Goal: Task Accomplishment & Management: Manage account settings

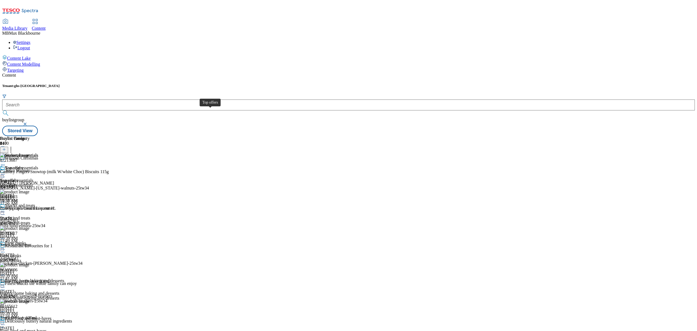
click at [23, 165] on div "Top offers" at bounding box center [14, 167] width 18 height 5
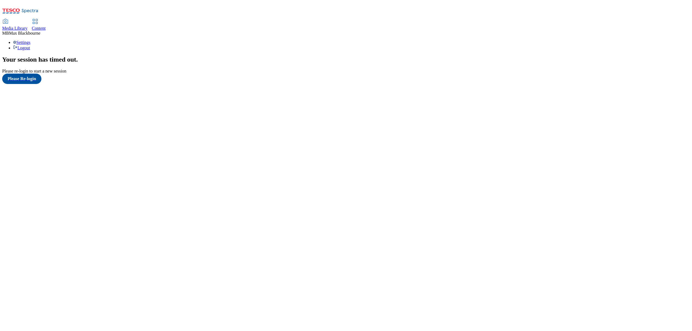
scroll to position [5, 0]
click at [46, 26] on span "Content" at bounding box center [39, 28] width 14 height 5
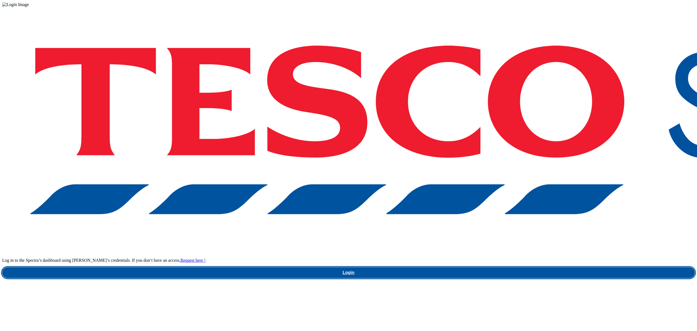
click at [491, 267] on link "Login" at bounding box center [348, 272] width 693 height 11
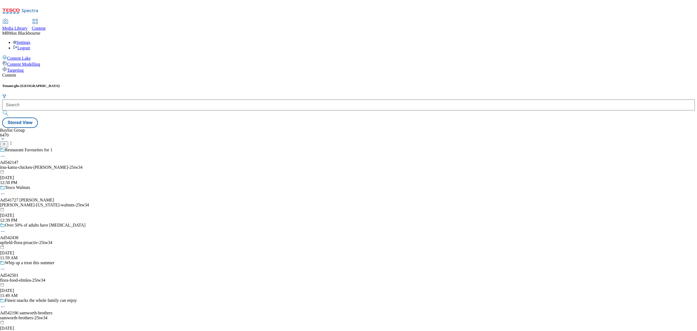
drag, startPoint x: 124, startPoint y: 8, endPoint x: 123, endPoint y: 19, distance: 10.6
click at [46, 26] on span "Content" at bounding box center [39, 28] width 14 height 5
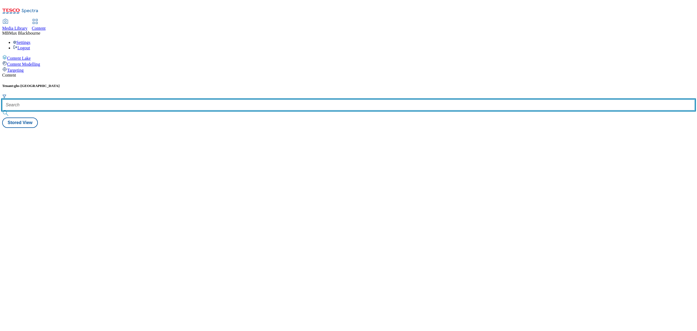
click at [121, 99] on input "text" at bounding box center [348, 104] width 693 height 11
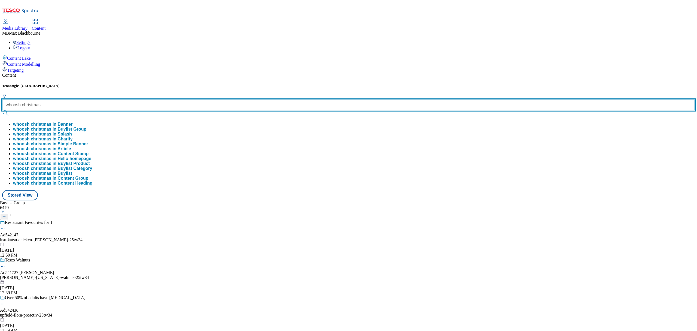
type input "whoosh christmas"
click at [2, 110] on button "submit" at bounding box center [6, 112] width 8 height 5
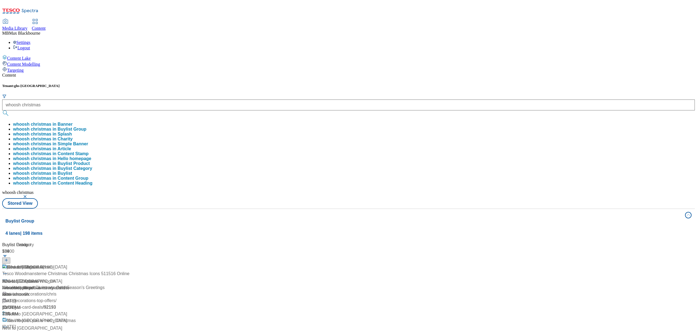
click at [191, 73] on div "Content Tenant: ghs-uk whoosh christmas whoosh christmas in Banner whoosh chris…" at bounding box center [348, 275] width 693 height 404
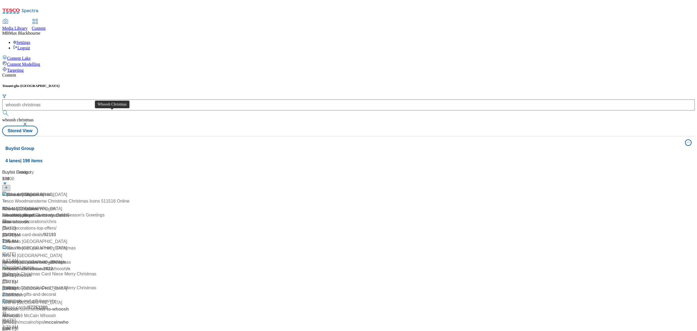
click at [44, 191] on div "Whoosh Christmas" at bounding box center [25, 194] width 37 height 7
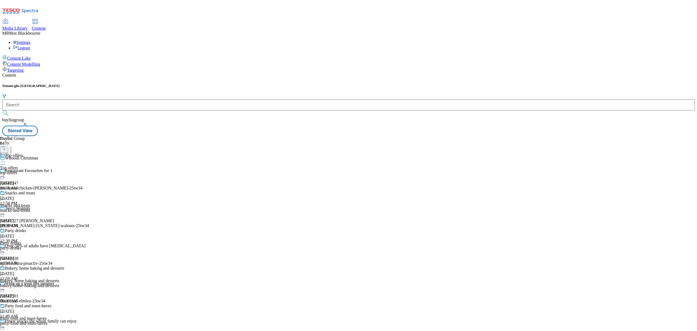
scroll to position [280, 0]
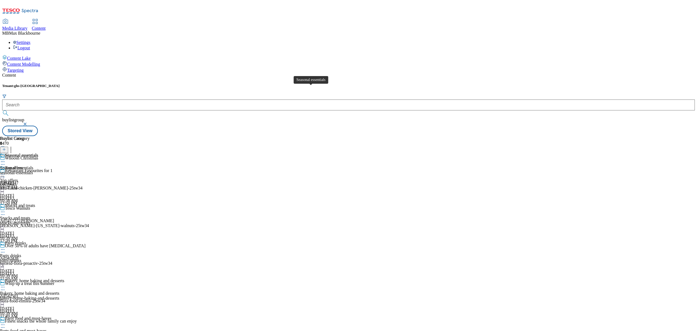
click at [38, 153] on div "Seasonal essentials" at bounding box center [21, 155] width 33 height 5
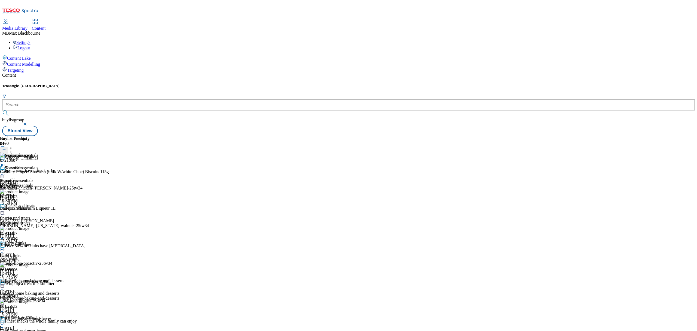
drag, startPoint x: 462, startPoint y: 99, endPoint x: 466, endPoint y: 67, distance: 32.6
click at [149, 136] on header "Buylist Product 210" at bounding box center [74, 144] width 149 height 17
click at [14, 146] on icon at bounding box center [10, 148] width 5 height 5
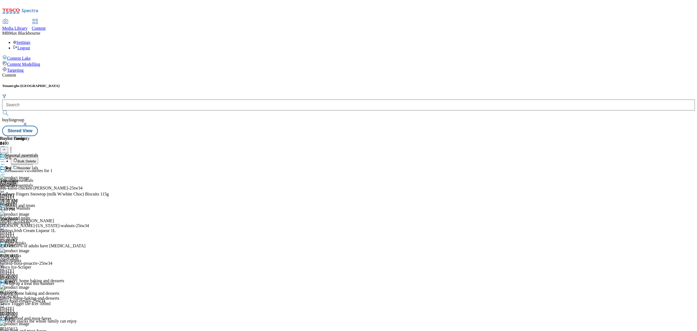
click at [30, 166] on span "Reorder" at bounding box center [23, 168] width 13 height 4
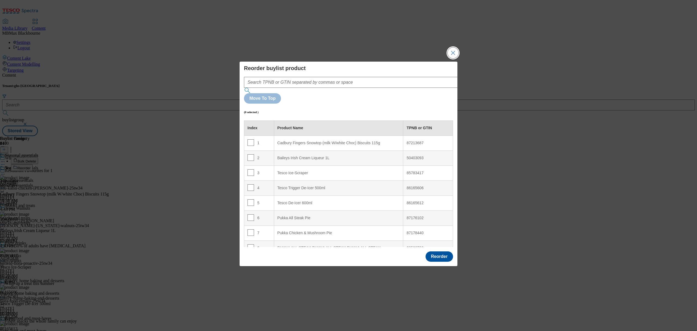
click at [454, 58] on button "Close Modal" at bounding box center [453, 52] width 11 height 11
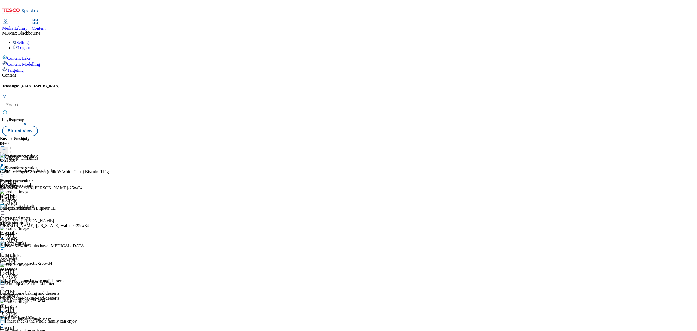
click at [149, 136] on header "Buylist Product 210" at bounding box center [74, 144] width 149 height 17
click at [6, 147] on icon at bounding box center [4, 149] width 4 height 4
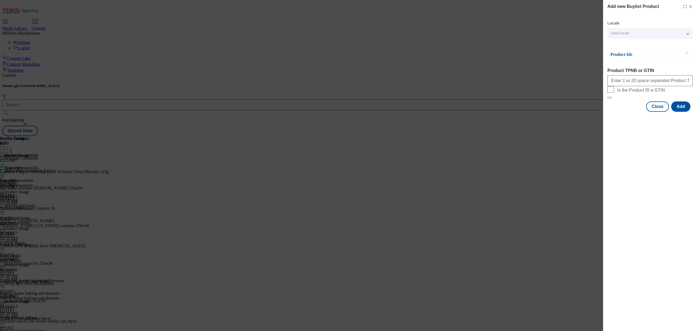
click at [646, 86] on div "Modal" at bounding box center [649, 79] width 85 height 13
drag, startPoint x: 656, startPoint y: 84, endPoint x: 662, endPoint y: 87, distance: 7.1
click at [656, 84] on input "Product TPNB or GTIN" at bounding box center [649, 80] width 85 height 11
paste input "92123567"
type input "92123567"
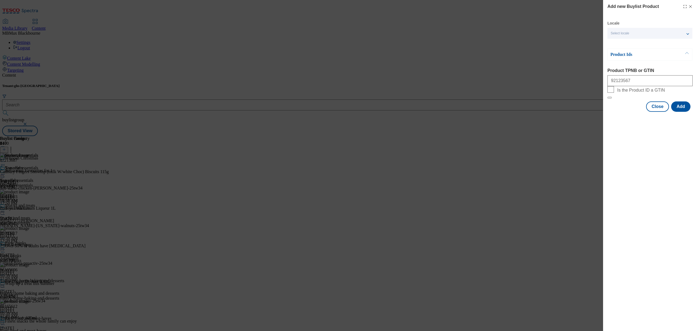
click at [686, 190] on div "Add new Buylist Product Locale Select locale English Welsh Product Ids Product …" at bounding box center [650, 165] width 94 height 331
click at [688, 112] on button "Add" at bounding box center [680, 106] width 19 height 10
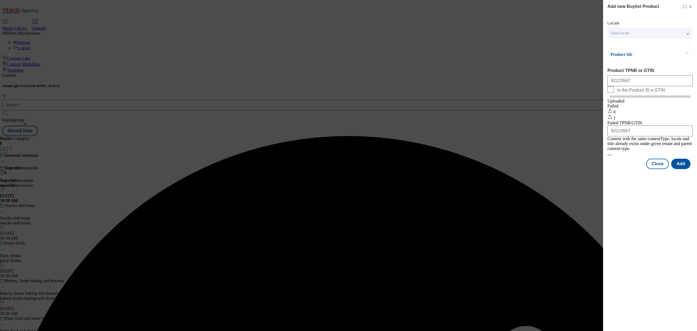
click at [633, 185] on div "Add new Buylist Product Locale Select locale English Welsh Product Ids Product …" at bounding box center [650, 165] width 94 height 331
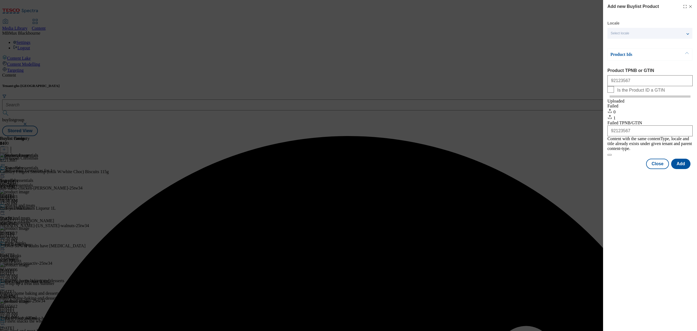
click at [689, 136] on div "Success - Job created 01bd22bb-2e25-4a98-b746-5b51ae193ab0 successfully" at bounding box center [348, 136] width 693 height 0
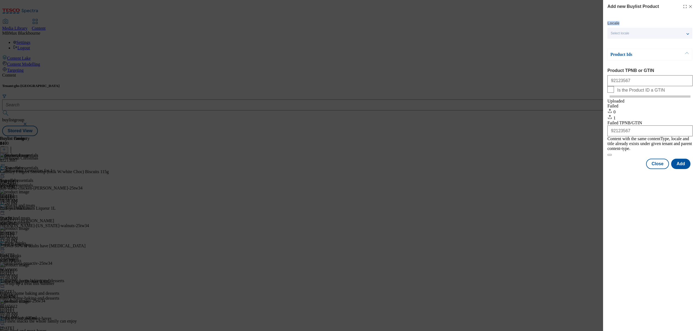
click at [690, 6] on line "Modal" at bounding box center [690, 6] width 2 height 2
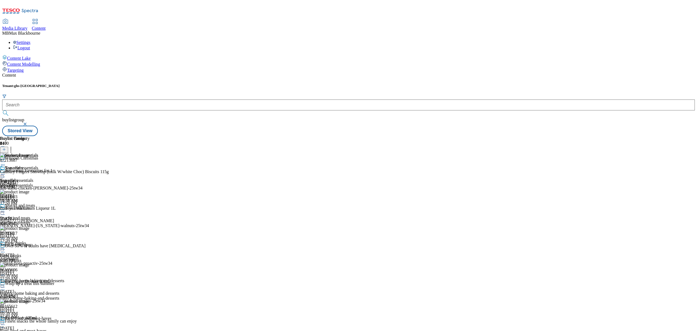
click at [119, 136] on header "Buylist Product 210" at bounding box center [59, 144] width 119 height 17
click at [14, 146] on icon at bounding box center [10, 148] width 5 height 5
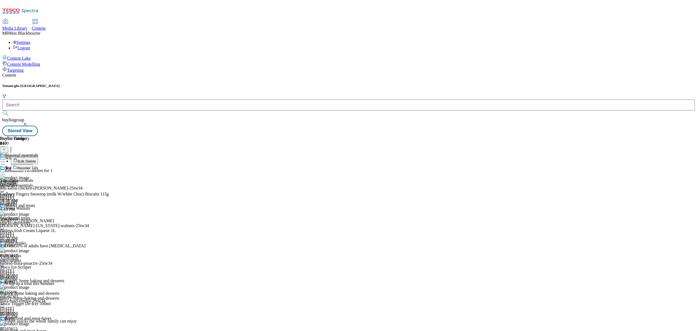
click at [33, 164] on button "Reorder" at bounding box center [22, 167] width 22 height 7
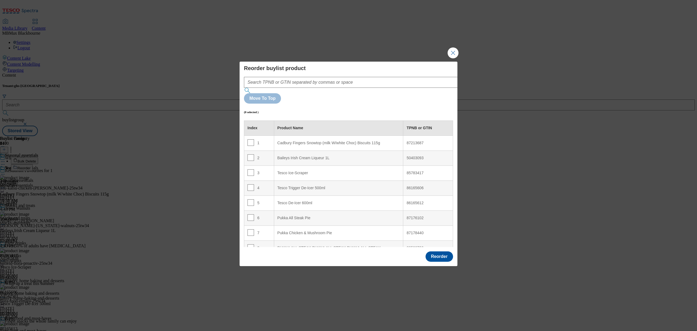
scroll to position [274, 0]
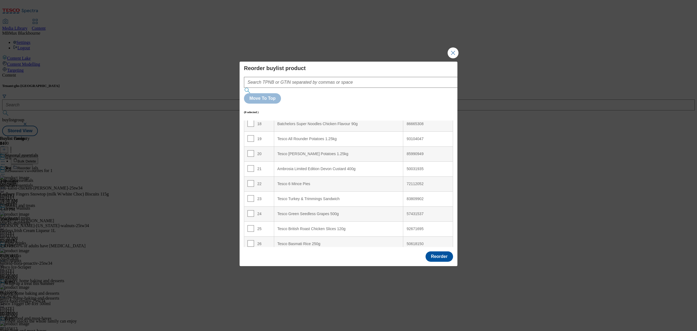
click at [247, 176] on td "22" at bounding box center [259, 183] width 30 height 15
click at [250, 180] on input "Modal" at bounding box center [250, 183] width 7 height 7
checkbox input "true"
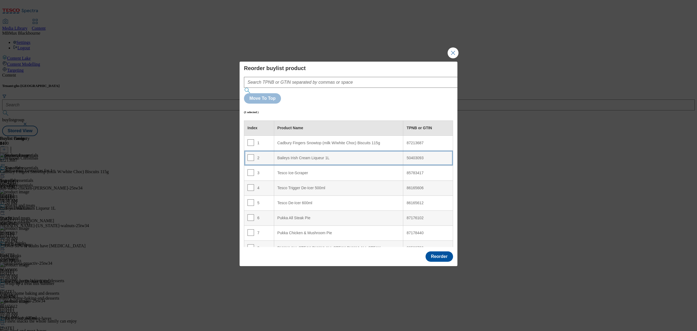
click at [291, 155] on div "Baileys Irish Cream Liqueur 1L" at bounding box center [338, 157] width 123 height 5
click at [252, 154] on input "Modal" at bounding box center [250, 157] width 7 height 7
checkbox input "false"
click at [439, 251] on button "Reorder" at bounding box center [439, 256] width 27 height 10
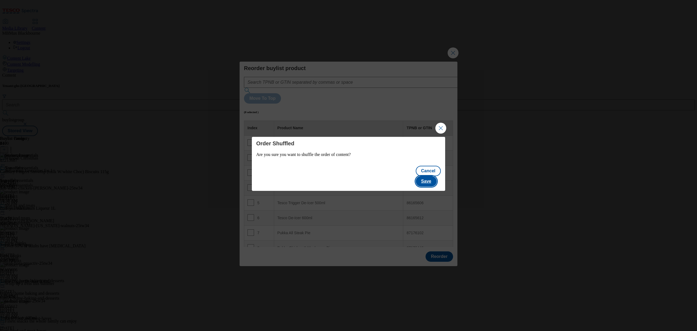
click at [424, 176] on button "Save" at bounding box center [426, 181] width 21 height 10
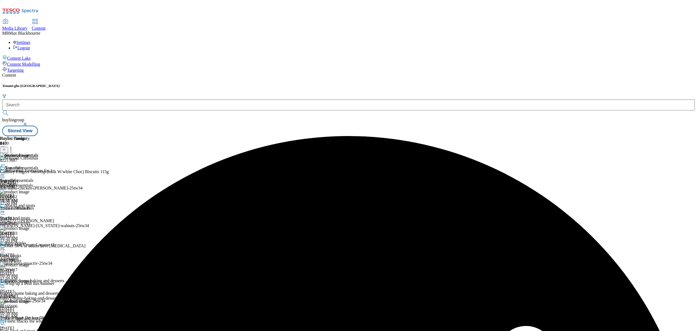
click at [14, 146] on icon at bounding box center [10, 148] width 5 height 5
click at [38, 136] on header "Buylist Category 1 Bulk Delete Reorder" at bounding box center [19, 153] width 38 height 35
click at [38, 165] on div "Seasonal essentials Seasonal essentials seasonal-essentials Oct 8, 2025 11:57 AM" at bounding box center [19, 184] width 38 height 38
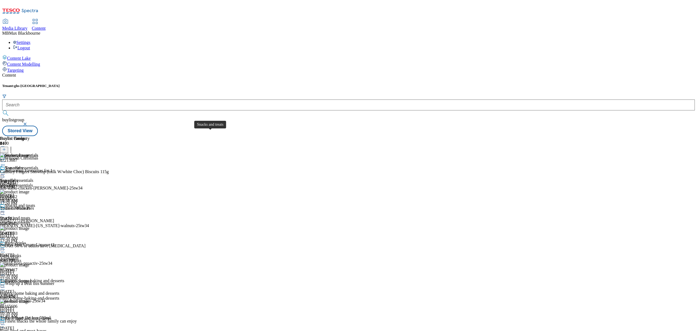
scroll to position [280, 0]
click at [5, 171] on icon at bounding box center [2, 173] width 5 height 5
click at [47, 232] on div "Seasonal essentials Edit Copy Move Reporting Preview Un-preview Open Preview Ur…" at bounding box center [23, 219] width 47 height 109
click at [38, 203] on div "Seasonal essentials Seasonal essentials seasonal-essentials Oct 8, 2025 11:57 AM" at bounding box center [19, 184] width 38 height 38
click at [5, 171] on icon at bounding box center [2, 173] width 5 height 5
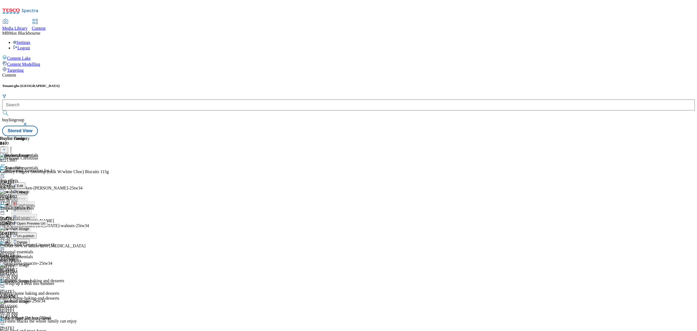
click at [47, 220] on li "Open Preview Url" at bounding box center [29, 223] width 36 height 6
click at [5, 174] on circle at bounding box center [4, 174] width 1 height 1
click at [34, 234] on span "Un-publish" at bounding box center [25, 236] width 17 height 4
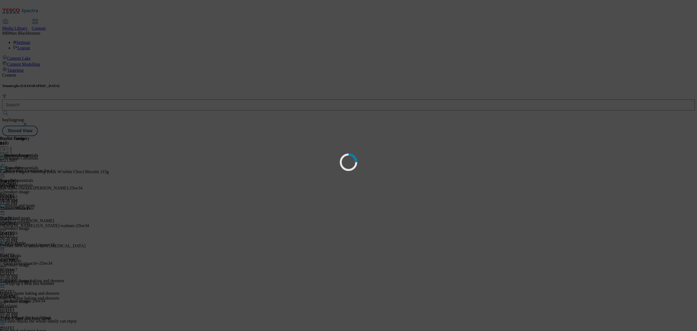
scroll to position [0, 0]
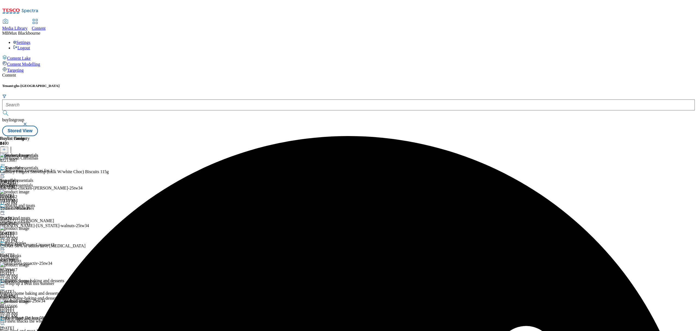
click at [5, 171] on icon at bounding box center [2, 173] width 5 height 5
click at [37, 213] on button "Un-preview" at bounding box center [24, 216] width 26 height 6
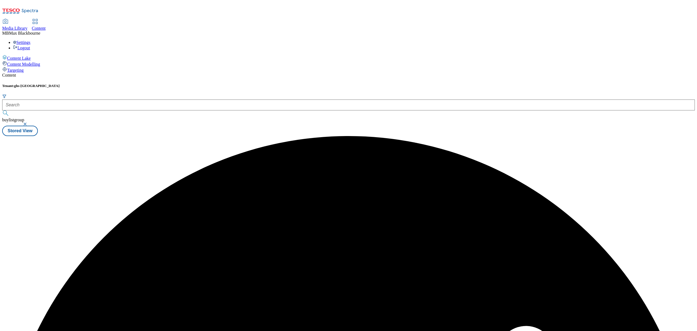
click at [354, 136] on div "Buylist 8 Seasonal essentials Top offers Top offers top-offers Sep 26, 2025 10:…" at bounding box center [348, 136] width 693 height 0
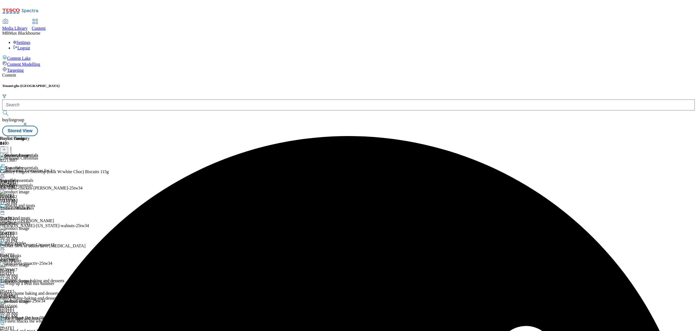
click at [3, 174] on circle at bounding box center [2, 174] width 1 height 1
click at [25, 183] on div "Edit" at bounding box center [18, 185] width 14 height 5
click at [5, 174] on circle at bounding box center [4, 174] width 1 height 1
click at [25, 182] on button "Edit" at bounding box center [18, 185] width 14 height 6
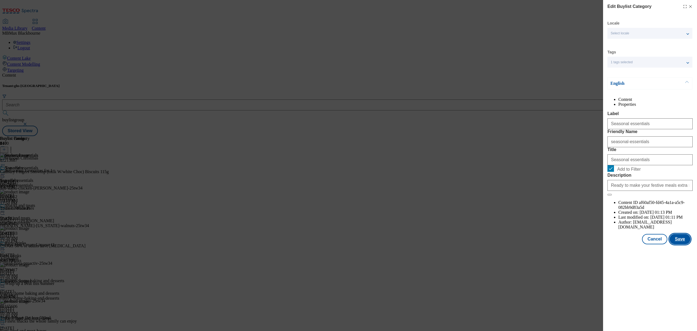
click at [681, 244] on button "Save" at bounding box center [679, 239] width 21 height 10
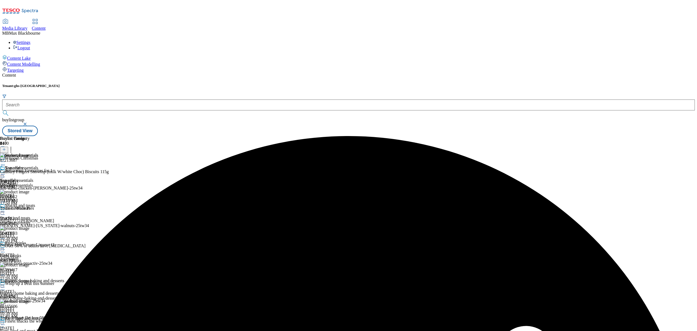
click at [5, 171] on icon at bounding box center [2, 173] width 5 height 5
click at [32, 207] on button "Preview" at bounding box center [21, 210] width 21 height 6
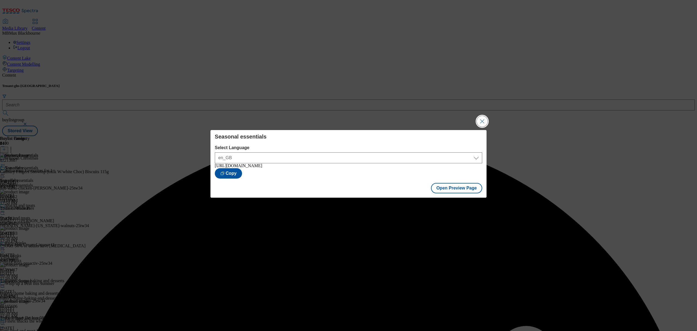
click at [480, 121] on button "Close Modal" at bounding box center [482, 121] width 11 height 11
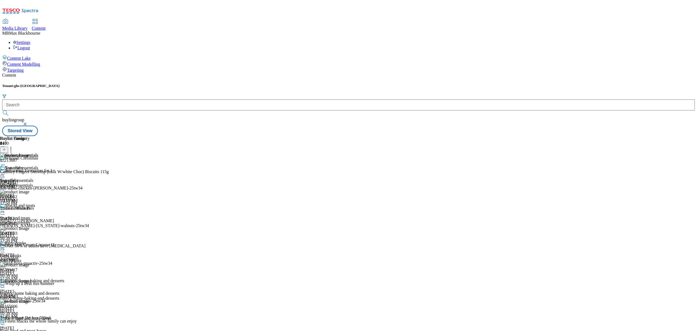
click at [5, 171] on icon at bounding box center [2, 173] width 5 height 5
click at [29, 227] on span "Publish" at bounding box center [23, 229] width 12 height 4
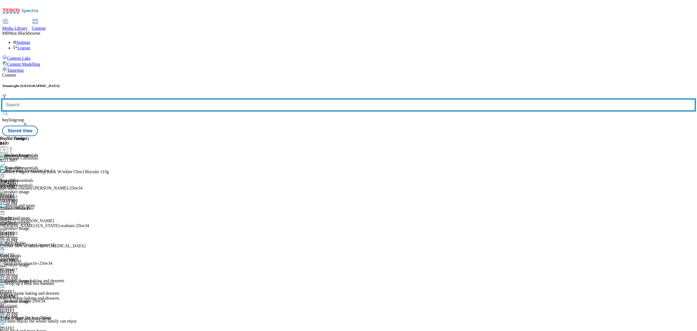
click at [136, 99] on input "text" at bounding box center [348, 104] width 693 height 11
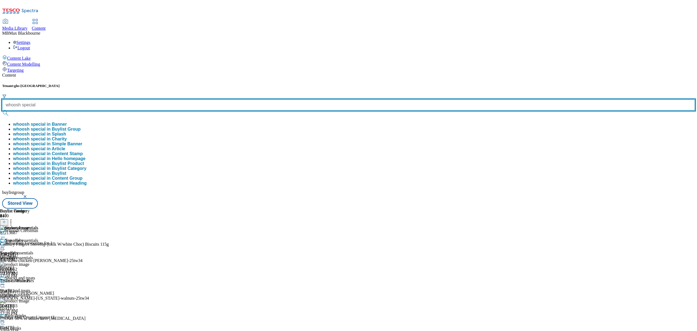
type input "whoosh special"
click at [2, 110] on button "submit" at bounding box center [6, 112] width 8 height 5
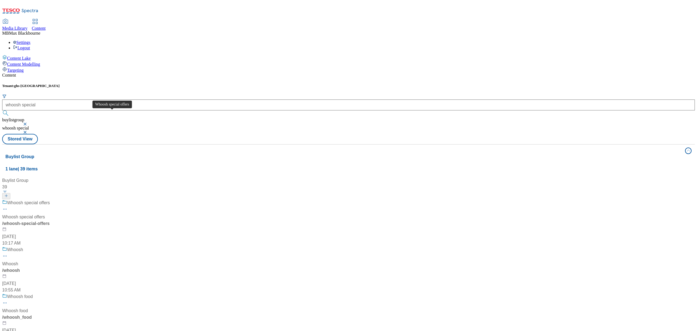
click at [50, 199] on div "Whoosh special offers" at bounding box center [28, 202] width 43 height 7
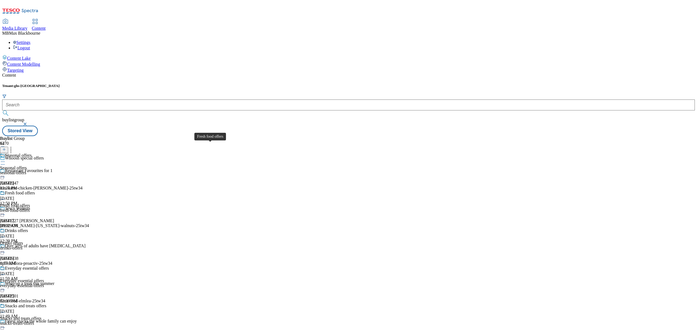
click at [35, 190] on div "Fresh food offers" at bounding box center [20, 192] width 30 height 5
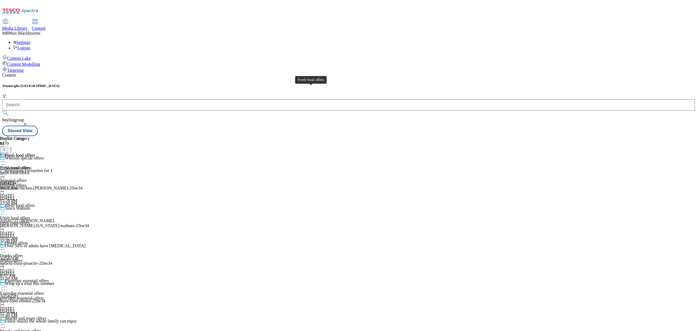
click at [35, 153] on div "Fresh food offers" at bounding box center [20, 155] width 30 height 5
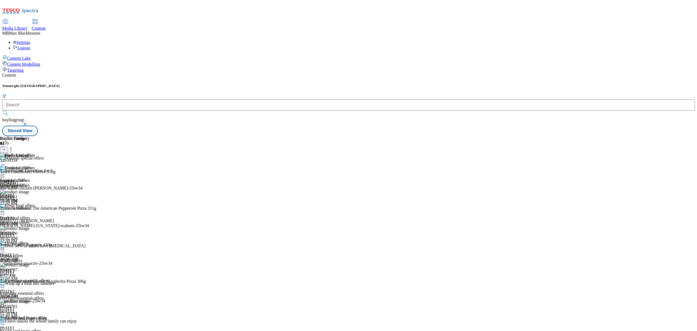
scroll to position [2109, 0]
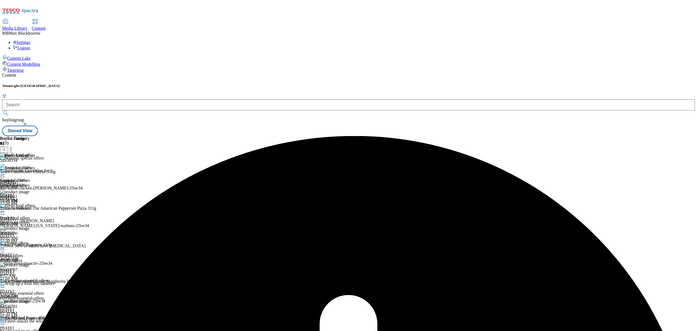
click at [5, 171] on icon at bounding box center [2, 173] width 5 height 5
click at [34, 234] on span "Un-publish" at bounding box center [25, 236] width 17 height 4
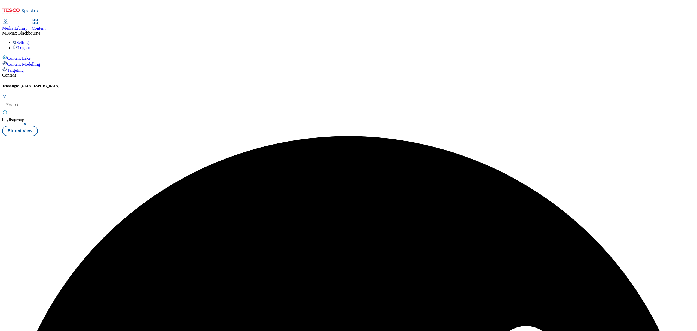
click at [353, 136] on div at bounding box center [348, 136] width 693 height 0
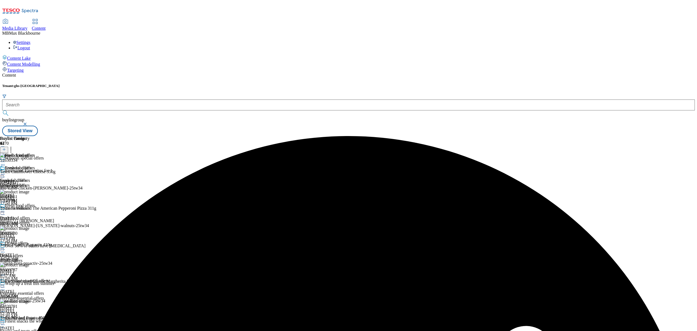
click at [5, 171] on icon at bounding box center [2, 173] width 5 height 5
click at [37, 213] on button "Un-preview" at bounding box center [24, 216] width 26 height 6
drag, startPoint x: 460, startPoint y: 105, endPoint x: 462, endPoint y: 108, distance: 3.7
drag, startPoint x: 458, startPoint y: 161, endPoint x: 463, endPoint y: 222, distance: 61.2
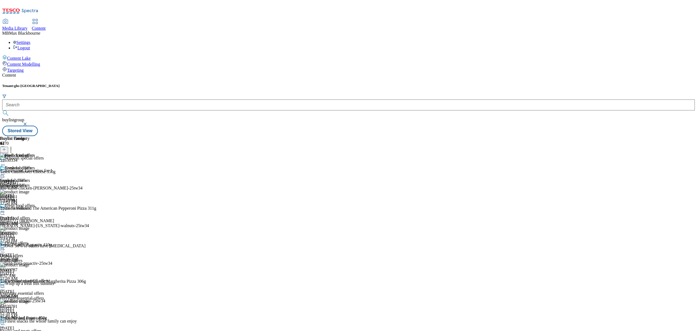
scroll to position [2135, 0]
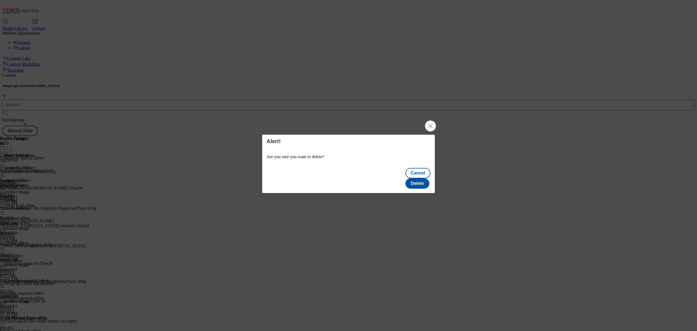
scroll to position [0, 0]
click at [415, 179] on button "Delete" at bounding box center [417, 183] width 24 height 10
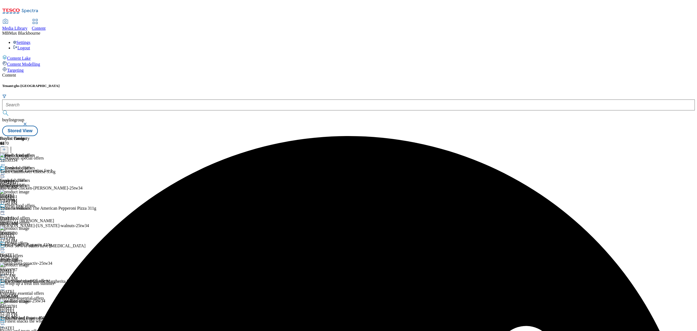
click at [3, 174] on circle at bounding box center [2, 174] width 1 height 1
click at [23, 183] on span "Edit" at bounding box center [20, 185] width 6 height 4
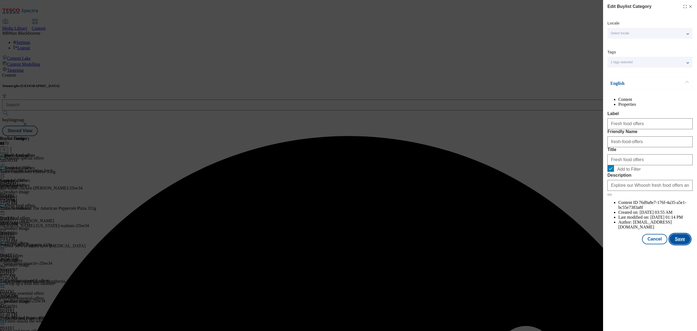
click at [675, 244] on button "Save" at bounding box center [679, 239] width 21 height 10
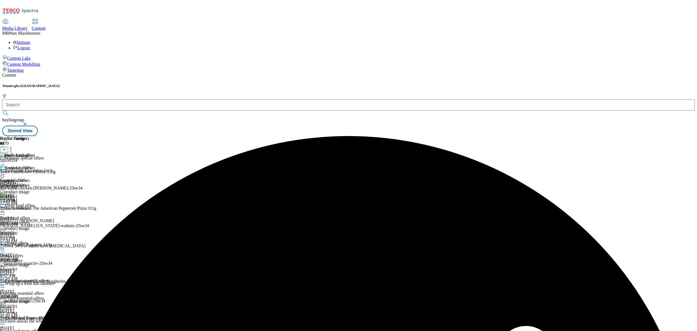
click at [35, 165] on div "Fresh food offers Fresh food offers fresh-food-offers Oct 8, 2025 1:14 PM" at bounding box center [17, 184] width 35 height 38
click at [5, 171] on icon at bounding box center [2, 173] width 5 height 5
click at [30, 209] on span "Preview" at bounding box center [23, 211] width 13 height 4
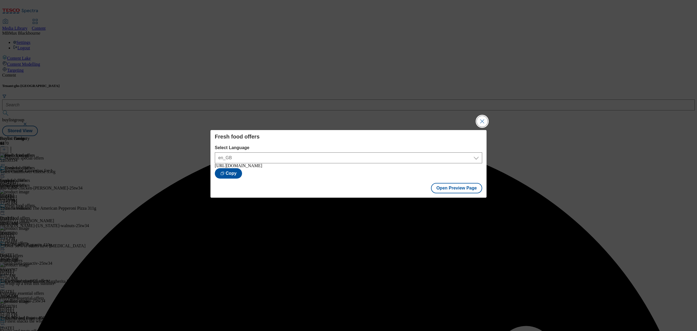
click at [484, 118] on button "Close Modal" at bounding box center [482, 121] width 11 height 11
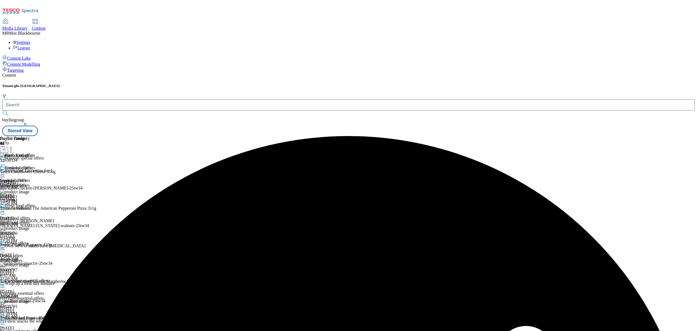
click at [5, 171] on icon at bounding box center [2, 173] width 5 height 5
click at [47, 226] on li "Publish" at bounding box center [29, 229] width 36 height 6
click at [5, 171] on icon at bounding box center [2, 173] width 5 height 5
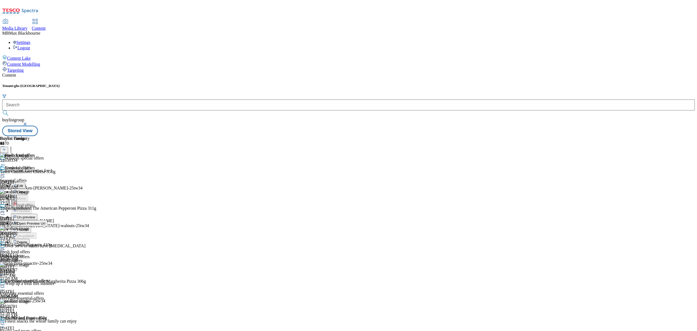
click at [29, 227] on span "Publish" at bounding box center [23, 229] width 12 height 4
click at [28, 240] on span "Drinks offers" at bounding box center [16, 243] width 23 height 6
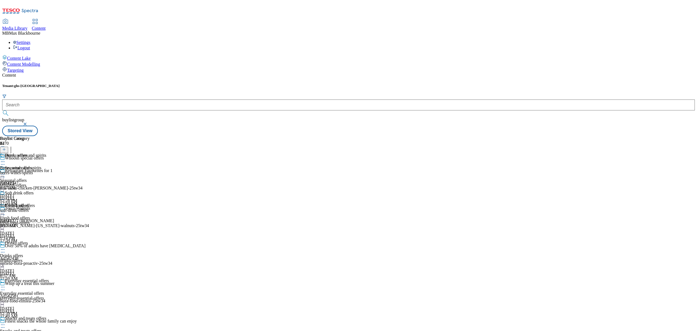
click at [391, 136] on div "Buylist Group 6470 Whoosh special offers Restaurant Favourites for 1 Ad542147 i…" at bounding box center [348, 136] width 693 height 0
click at [41, 165] on div "Beers, wines and spirits" at bounding box center [20, 167] width 41 height 5
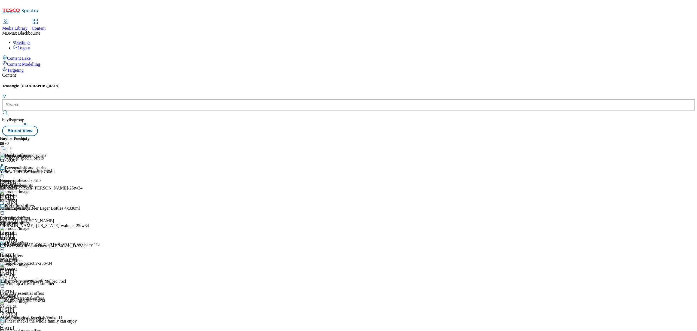
click at [14, 146] on icon at bounding box center [10, 148] width 5 height 5
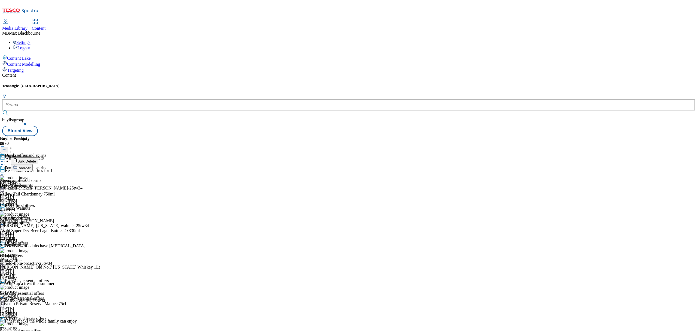
click at [5, 171] on icon at bounding box center [2, 173] width 5 height 5
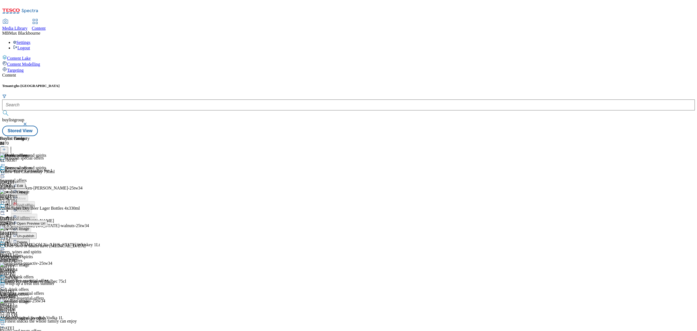
click at [34, 234] on span "Un-publish" at bounding box center [25, 236] width 17 height 4
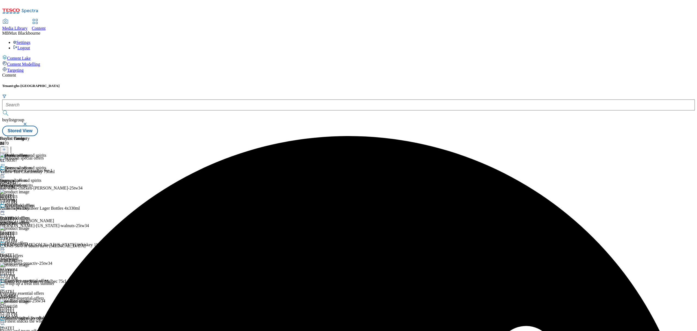
click at [5, 171] on icon at bounding box center [2, 173] width 5 height 5
click at [35, 215] on span "Un-preview" at bounding box center [26, 217] width 18 height 4
click at [115, 136] on header "Buylist Product 20" at bounding box center [57, 144] width 115 height 17
click at [14, 146] on icon at bounding box center [10, 148] width 5 height 5
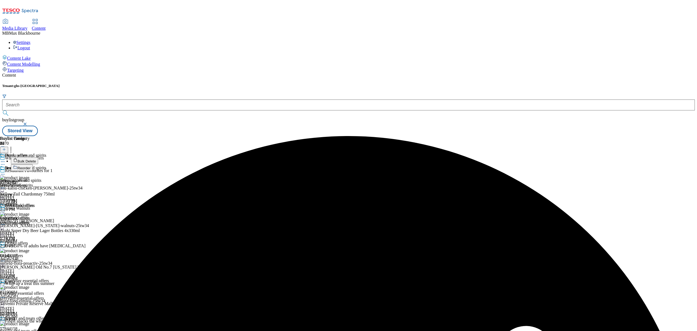
click at [36, 159] on span "Bulk Delete" at bounding box center [26, 161] width 19 height 4
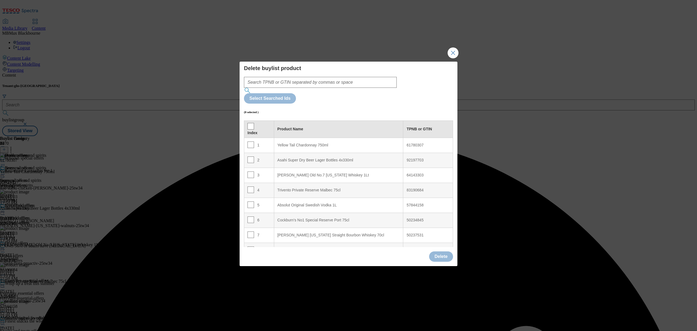
click at [245, 120] on th "Index" at bounding box center [259, 128] width 30 height 17
click at [251, 123] on input "Modal" at bounding box center [250, 126] width 7 height 7
checkbox input "true"
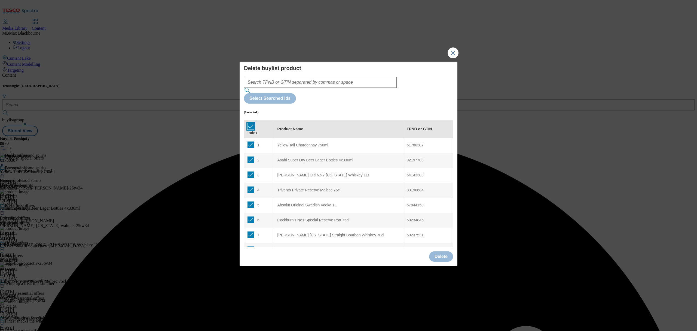
checkbox input "true"
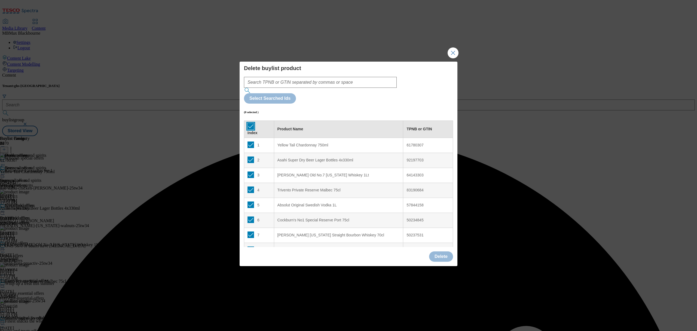
checkbox input "true"
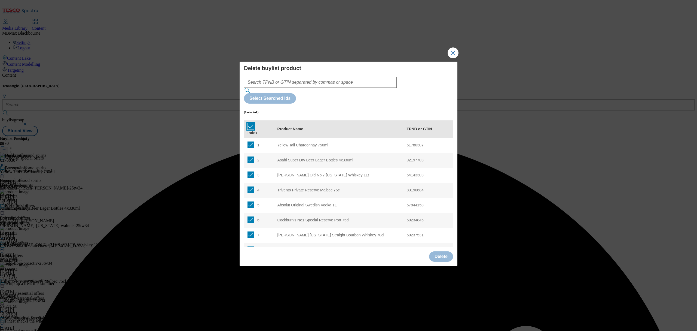
checkbox input "true"
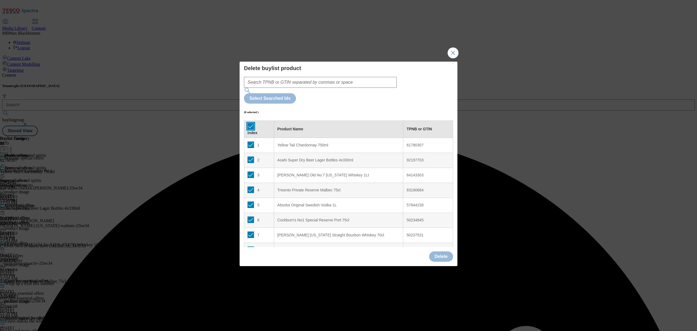
checkbox input "true"
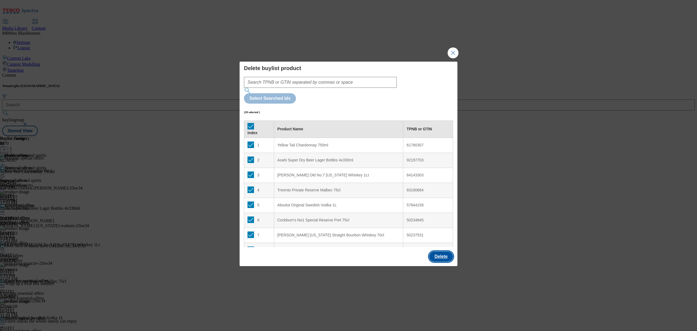
click at [438, 251] on button "Delete" at bounding box center [441, 256] width 24 height 10
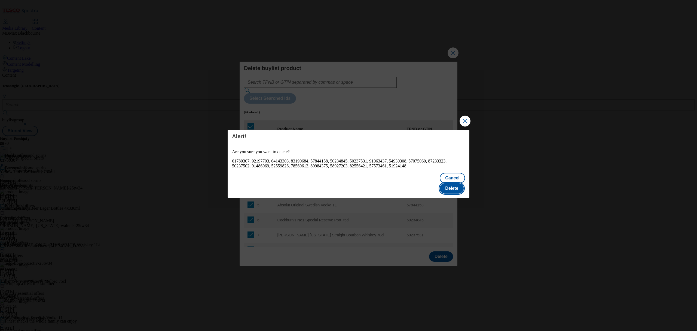
click at [448, 187] on button "Delete" at bounding box center [452, 188] width 24 height 10
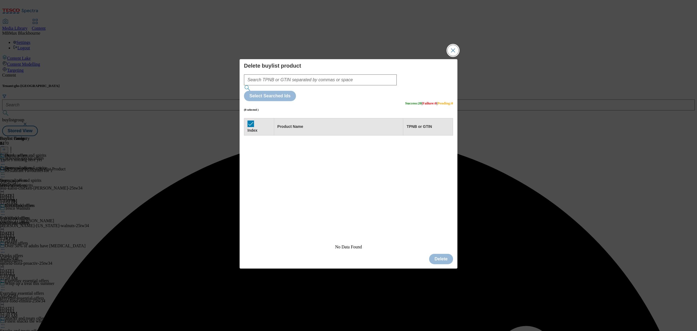
click at [455, 56] on button "Close Modal" at bounding box center [453, 50] width 11 height 11
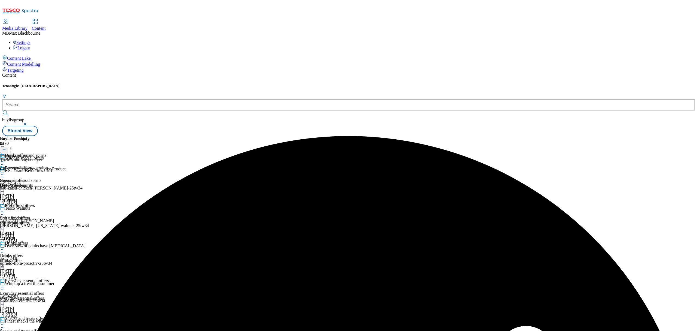
click at [6, 147] on icon at bounding box center [4, 149] width 4 height 4
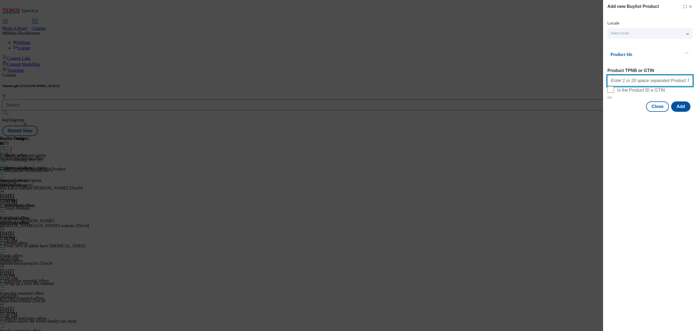
click at [632, 79] on input "Product TPNB or GTIN" at bounding box center [649, 80] width 85 height 11
paste input "50403093 60501664 62361848 54313377 91185500 74131878 52429439 71616534 8891167…"
type input "50403093 60501664 62361848 54313377 91185500 74131878 52429439 71616534 8891167…"
drag, startPoint x: 651, startPoint y: 247, endPoint x: 685, endPoint y: 175, distance: 79.5
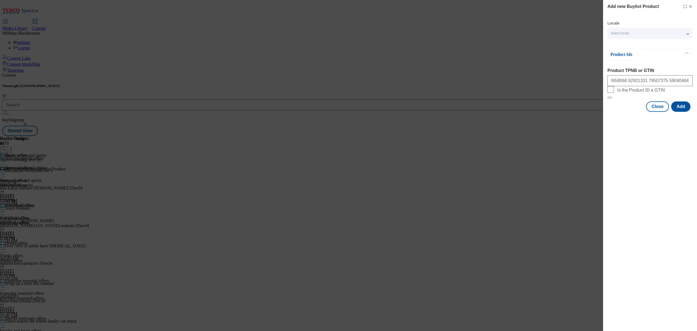
click at [651, 247] on div "Add new Buylist Product Locale Select locale English Welsh Product Ids Product …" at bounding box center [650, 165] width 94 height 331
click at [691, 112] on div "Close Add" at bounding box center [649, 106] width 85 height 10
click at [686, 112] on button "Add" at bounding box center [680, 106] width 19 height 10
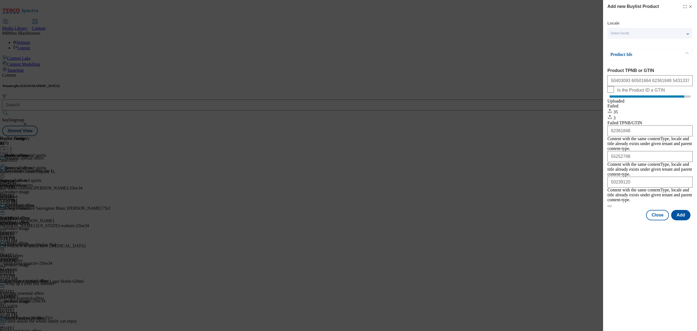
click at [692, 7] on icon "Modal" at bounding box center [690, 6] width 4 height 4
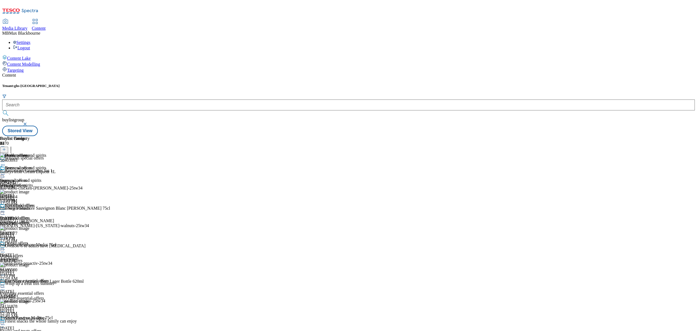
click at [5, 171] on icon at bounding box center [2, 173] width 5 height 5
click at [25, 182] on button "Edit" at bounding box center [18, 185] width 14 height 6
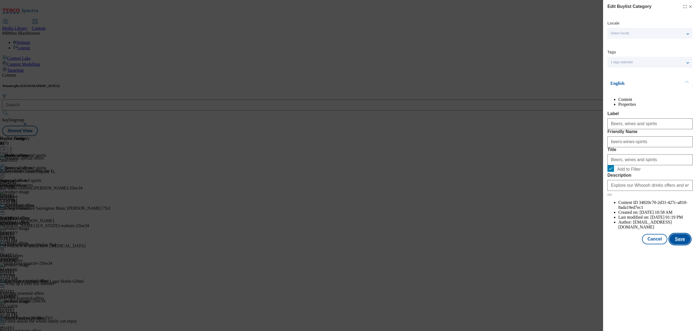
click at [683, 244] on button "Save" at bounding box center [679, 239] width 21 height 10
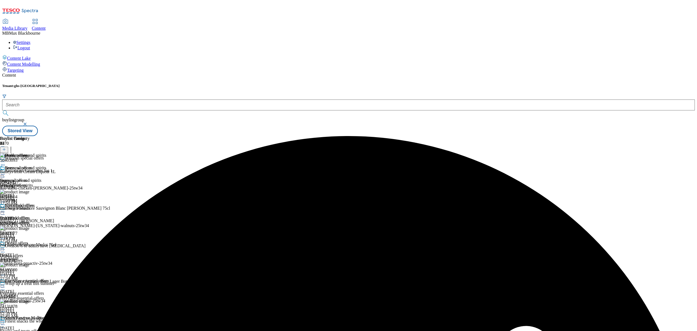
click at [5, 171] on icon at bounding box center [2, 173] width 5 height 5
click at [30, 209] on span "Preview" at bounding box center [23, 211] width 13 height 4
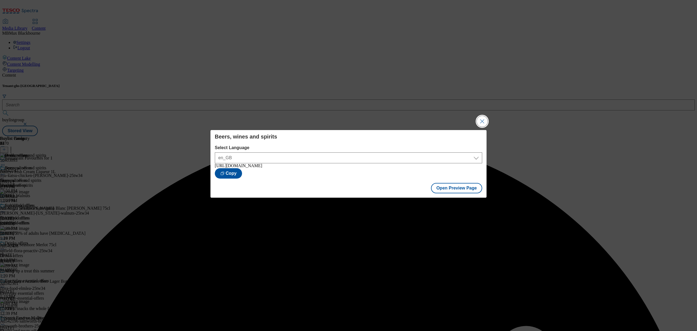
click at [482, 123] on button "Close Modal" at bounding box center [482, 121] width 11 height 11
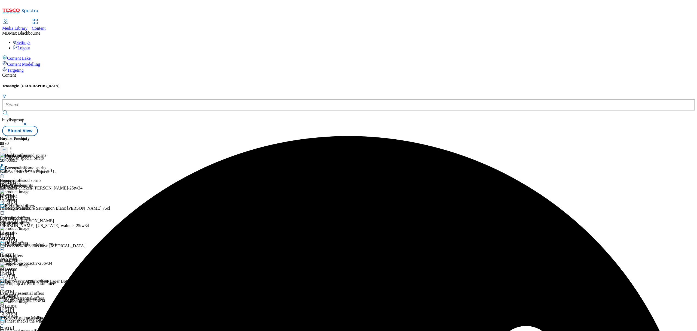
click at [5, 171] on icon at bounding box center [2, 173] width 5 height 5
click at [29, 227] on span "Publish" at bounding box center [23, 229] width 12 height 4
click at [46, 216] on div "Beers, wines and spirits Beers, wines and spirits beers-wines-spirits Oct 8, 20…" at bounding box center [23, 202] width 46 height 75
click at [46, 220] on div "soft-drink-offers" at bounding box center [23, 222] width 46 height 5
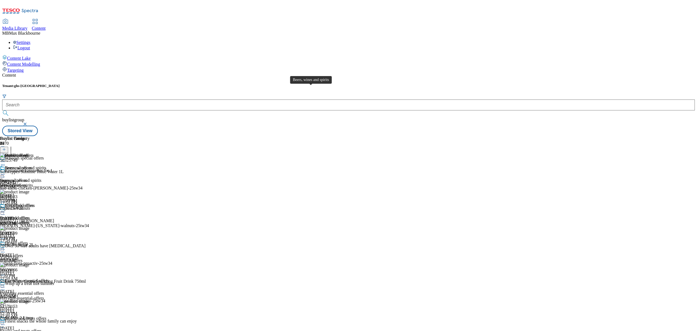
click at [46, 165] on div "Beers, wines and spirits" at bounding box center [25, 167] width 41 height 5
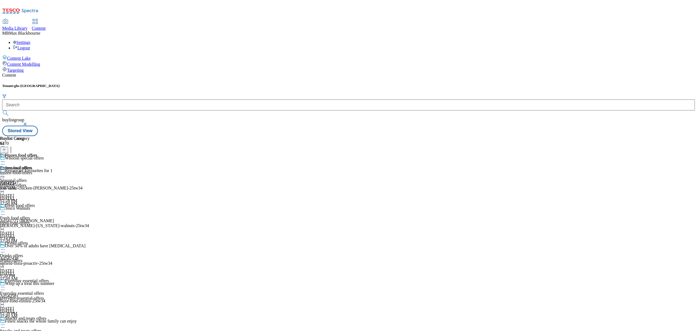
click at [5, 159] on icon at bounding box center [2, 161] width 5 height 5
click at [36, 220] on button "Un-publish" at bounding box center [24, 223] width 26 height 6
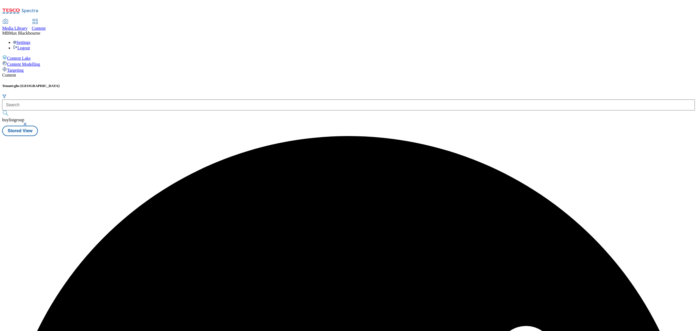
click at [316, 136] on div "Buylist Product 21 96397230 McCain Gastro Triple Cooked Chips 600g Sep 17, 2025…" at bounding box center [348, 136] width 693 height 0
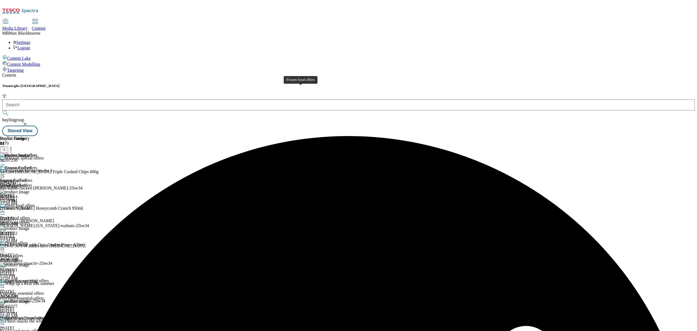
click at [37, 165] on div "Frozen food offers" at bounding box center [21, 167] width 32 height 5
click at [5, 171] on icon at bounding box center [2, 173] width 5 height 5
click at [35, 215] on span "Un-preview" at bounding box center [26, 217] width 18 height 4
click at [14, 146] on icon at bounding box center [10, 148] width 5 height 5
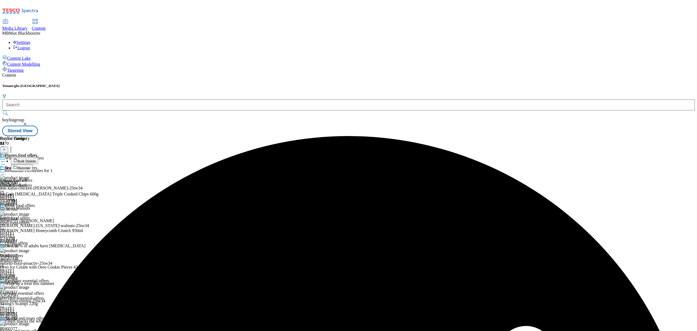
click at [36, 159] on span "Bulk Delete" at bounding box center [26, 161] width 19 height 4
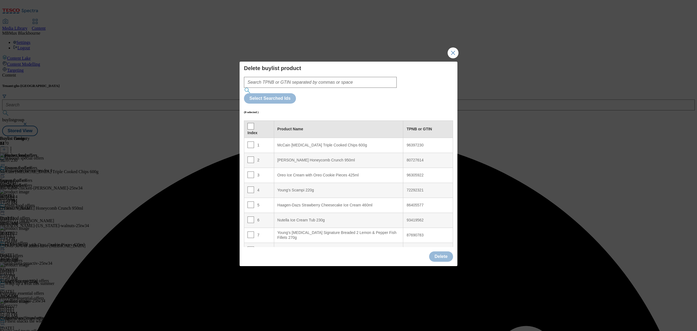
click at [249, 120] on th "Index" at bounding box center [259, 128] width 30 height 17
click at [250, 123] on input "Modal" at bounding box center [250, 126] width 7 height 7
checkbox input "true"
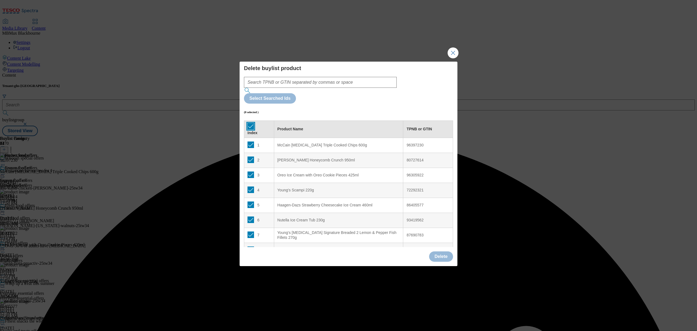
checkbox input "true"
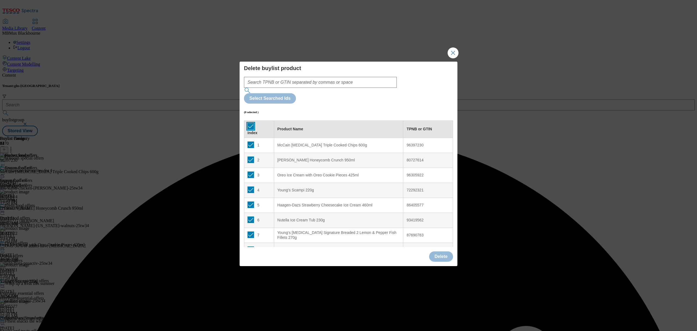
checkbox input "true"
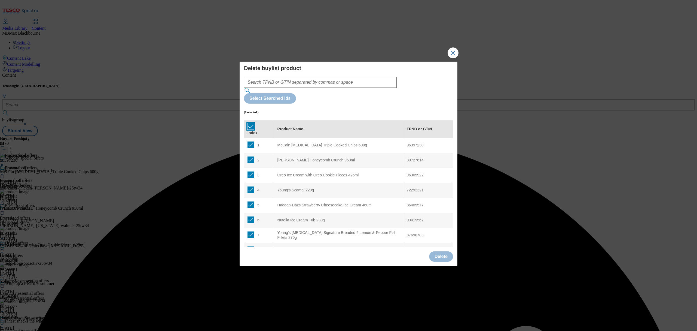
checkbox input "true"
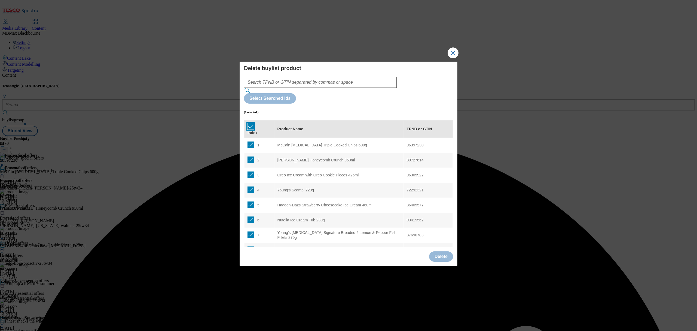
checkbox input "true"
click at [435, 251] on button "Delete" at bounding box center [441, 256] width 24 height 10
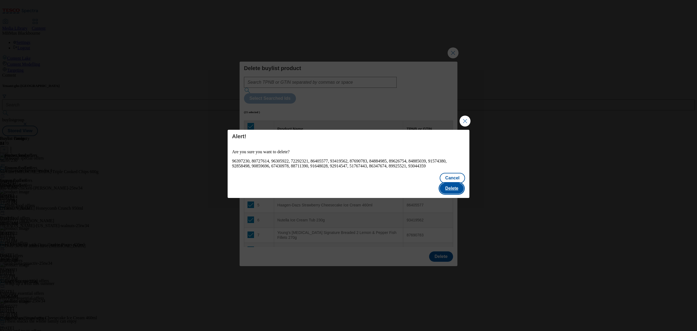
click at [448, 188] on button "Delete" at bounding box center [452, 188] width 24 height 10
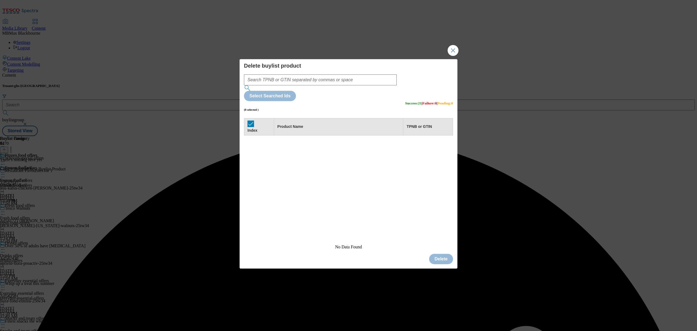
click at [449, 70] on div "Delete buylist product Select Searched Ids (0 selected ) Success : 21 | Failure…" at bounding box center [349, 154] width 218 height 191
click at [450, 56] on button "Close Modal" at bounding box center [453, 50] width 11 height 11
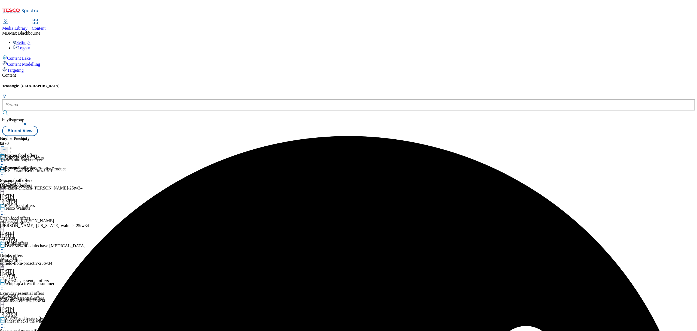
click at [6, 147] on icon at bounding box center [4, 149] width 4 height 4
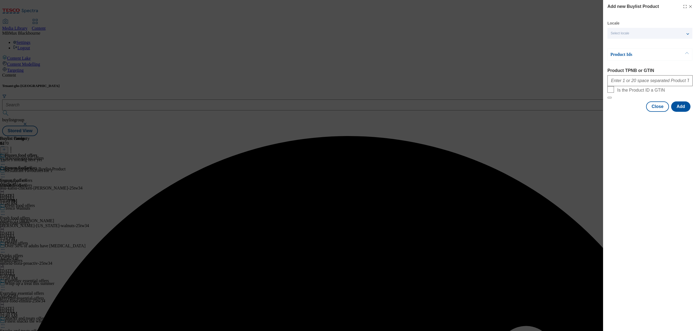
click at [660, 86] on div "Modal" at bounding box center [649, 79] width 85 height 13
drag, startPoint x: 660, startPoint y: 88, endPoint x: 663, endPoint y: 84, distance: 5.3
click at [660, 86] on div "Modal" at bounding box center [649, 79] width 85 height 13
click at [664, 84] on input "Product TPNB or GTIN" at bounding box center [649, 80] width 85 height 11
paste input "54310052 84884562 62046001 73615918 51582603 71190103 82891518 96239234 8650535…"
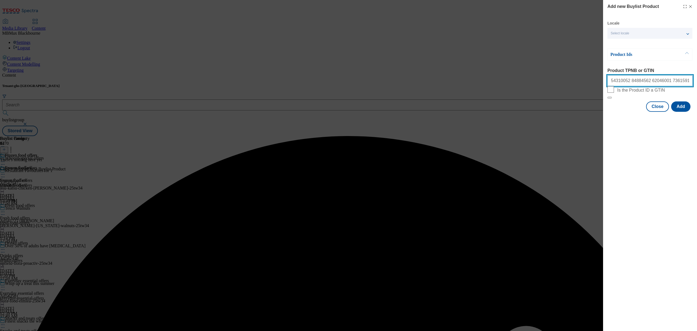
scroll to position [0, 157]
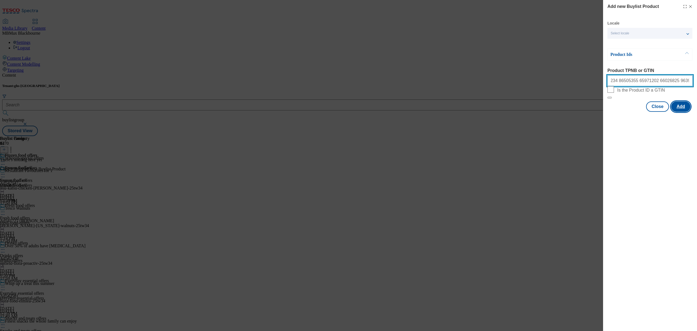
type input "54310052 84884562 62046001 73615918 51582603 71190103 82891518 96239234 8650535…"
click at [681, 112] on button "Add" at bounding box center [680, 106] width 19 height 10
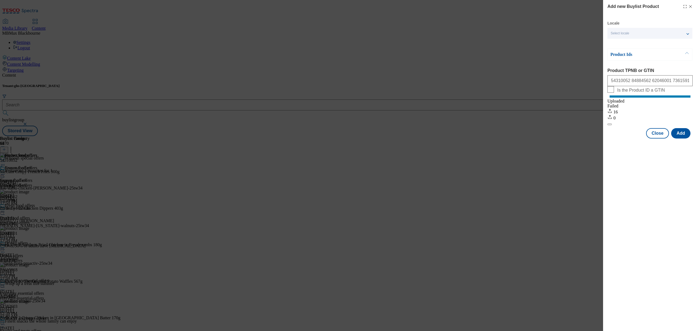
click at [690, 8] on icon "Modal" at bounding box center [690, 6] width 4 height 4
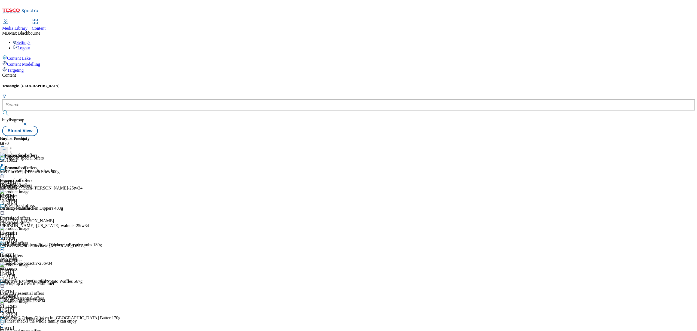
click at [5, 171] on icon at bounding box center [2, 173] width 5 height 5
click at [25, 182] on button "Edit" at bounding box center [18, 185] width 14 height 6
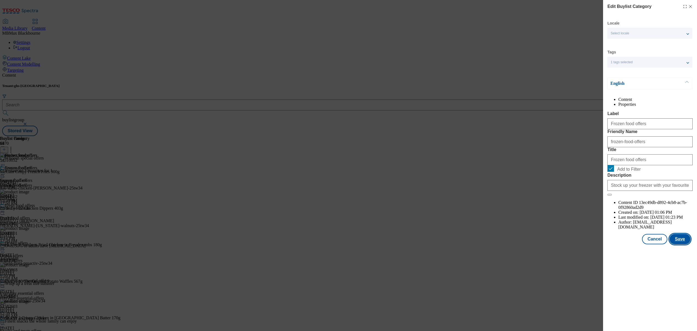
click at [681, 244] on button "Save" at bounding box center [679, 239] width 21 height 10
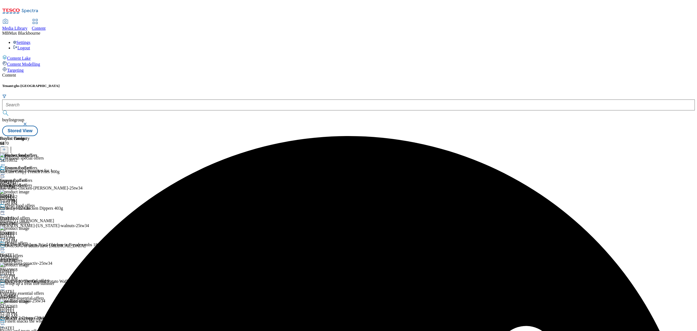
click at [5, 171] on icon at bounding box center [2, 173] width 5 height 5
click at [30, 209] on span "Preview" at bounding box center [23, 211] width 13 height 4
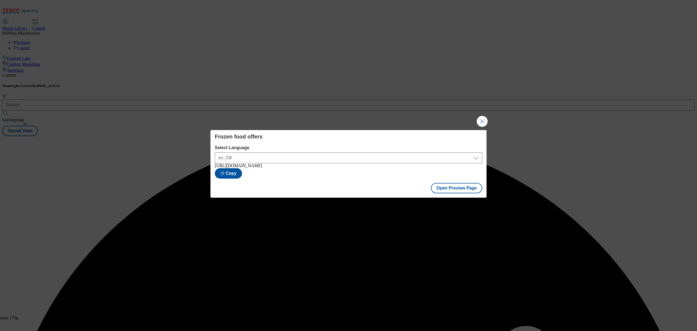
click at [354, 93] on div "Frozen food offers Select Language en_GB en_GB https://www.tesco.com/groceries/…" at bounding box center [348, 165] width 697 height 331
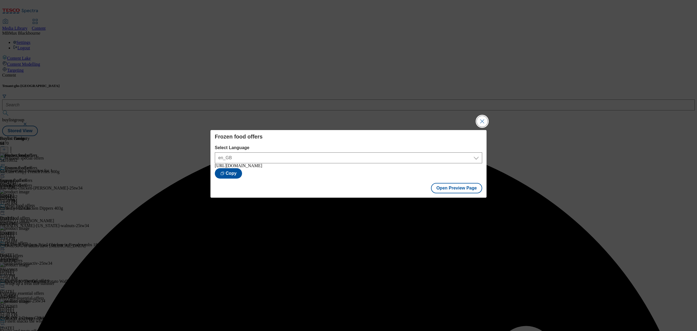
click at [482, 118] on button "Close Modal" at bounding box center [482, 121] width 11 height 11
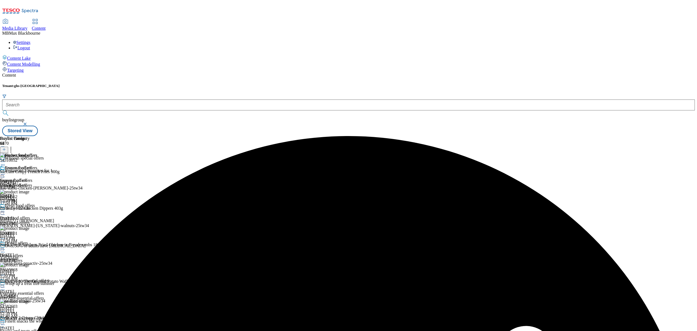
click at [5, 171] on icon at bounding box center [2, 173] width 5 height 5
click at [29, 227] on span "Publish" at bounding box center [23, 229] width 12 height 4
click at [37, 201] on div "Frozen food offers Frozen food offers frozen-food-offers Oct 8, 2025 1:23 PM" at bounding box center [18, 184] width 37 height 38
click at [6, 147] on icon at bounding box center [4, 149] width 4 height 4
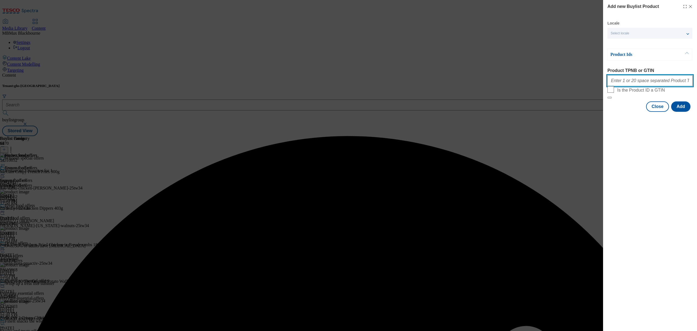
click at [640, 86] on input "Product TPNB or GTIN" at bounding box center [649, 80] width 85 height 11
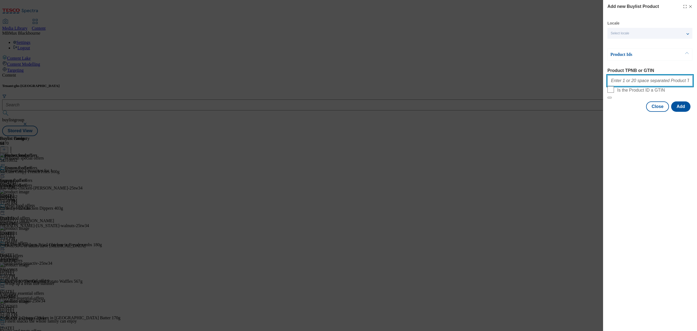
paste input "92858498 cadbury dairy milk ice cream sticks 4x90ml"
type input "92858498 cadbury dairy milk ice cream sticks 4x90ml"
click at [657, 211] on div "Add new Buylist Product Locale Select locale English Welsh Product Ids Product …" at bounding box center [650, 165] width 94 height 331
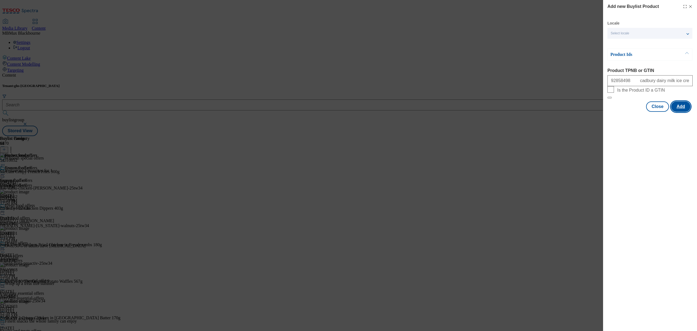
click at [684, 112] on button "Add" at bounding box center [680, 106] width 19 height 10
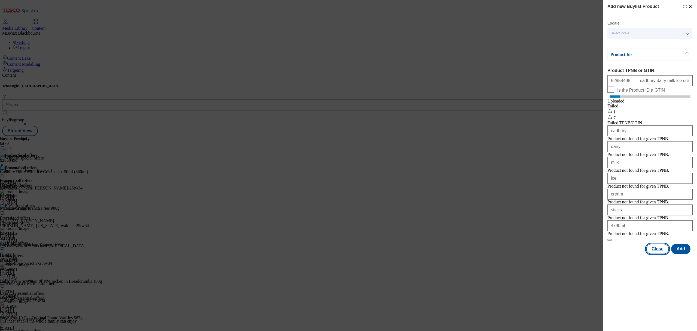
click at [659, 254] on button "Close" at bounding box center [657, 248] width 23 height 10
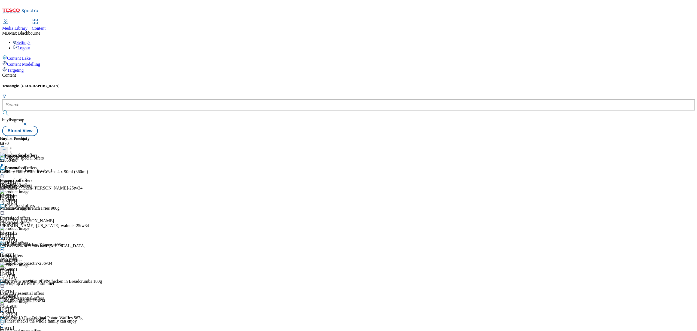
click at [120, 136] on header "Buylist Product 17" at bounding box center [60, 144] width 120 height 17
click at [37, 165] on div "Frozen food offers" at bounding box center [18, 171] width 37 height 13
click at [5, 171] on icon at bounding box center [2, 173] width 5 height 5
click at [23, 183] on span "Edit" at bounding box center [20, 185] width 6 height 4
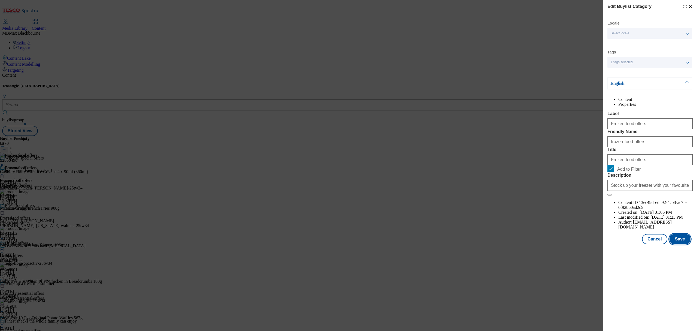
click at [689, 244] on button "Save" at bounding box center [679, 239] width 21 height 10
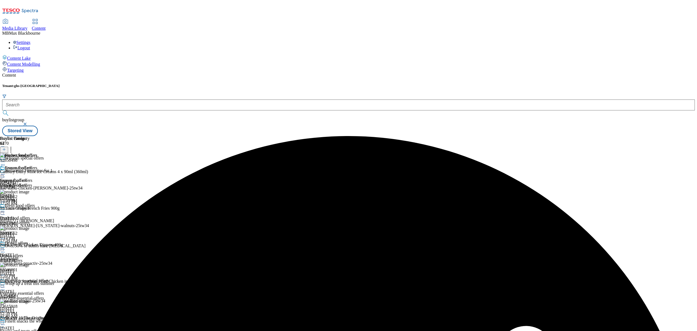
click at [5, 171] on icon at bounding box center [2, 173] width 5 height 5
click at [30, 209] on span "Preview" at bounding box center [23, 211] width 13 height 4
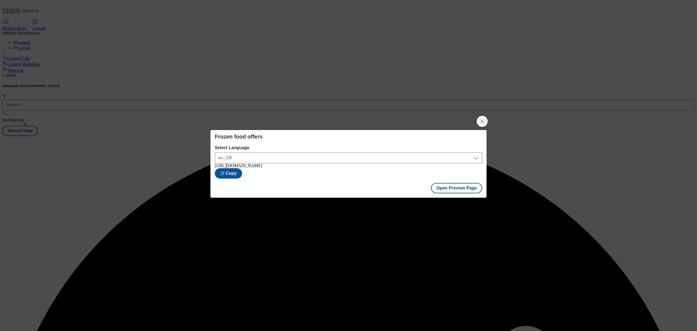
click at [353, 91] on div "Frozen food offers Select Language en_GB en_GB https://www.tesco.com/groceries/…" at bounding box center [348, 165] width 697 height 331
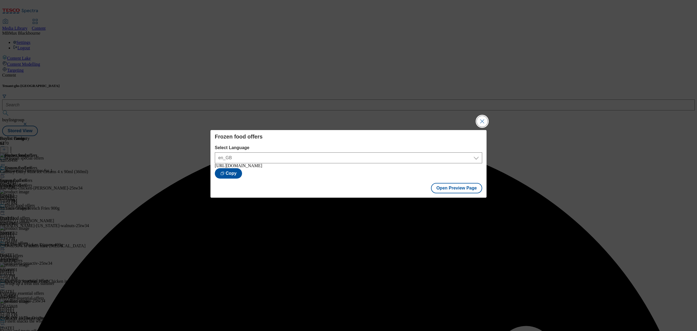
click at [485, 120] on button "Close Modal" at bounding box center [482, 121] width 11 height 11
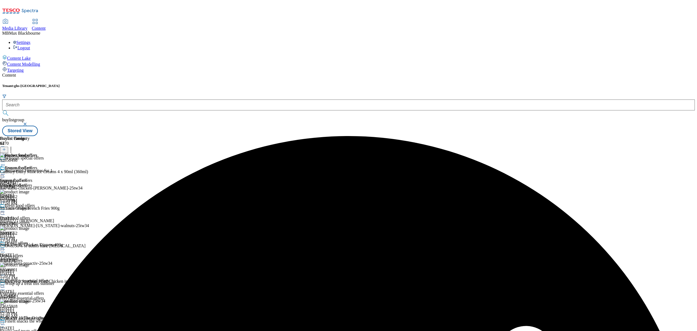
click at [3, 174] on circle at bounding box center [2, 174] width 1 height 1
click at [29, 227] on span "Publish" at bounding box center [23, 229] width 12 height 4
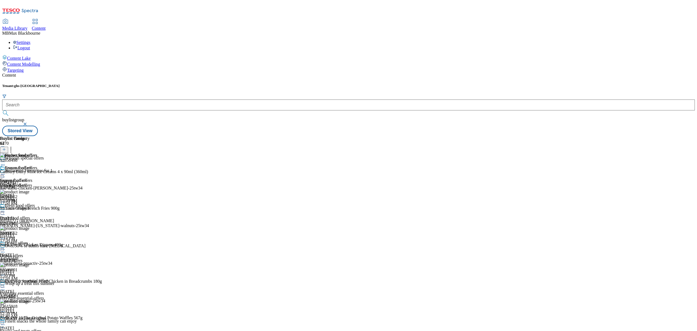
click at [27, 26] on span "Media Library" at bounding box center [14, 28] width 25 height 5
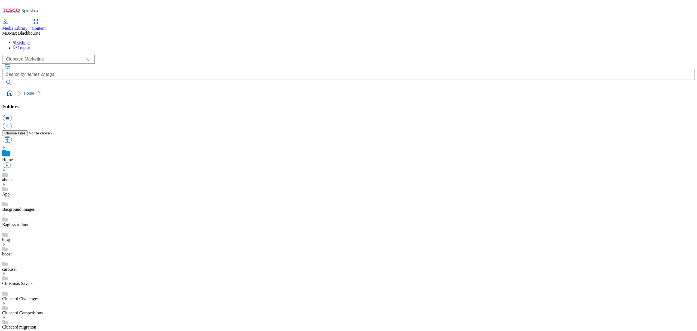
click at [27, 207] on link "Bacground images" at bounding box center [18, 209] width 33 height 5
click at [46, 26] on div "Content" at bounding box center [39, 28] width 14 height 5
